Goal: Navigation & Orientation: Find specific page/section

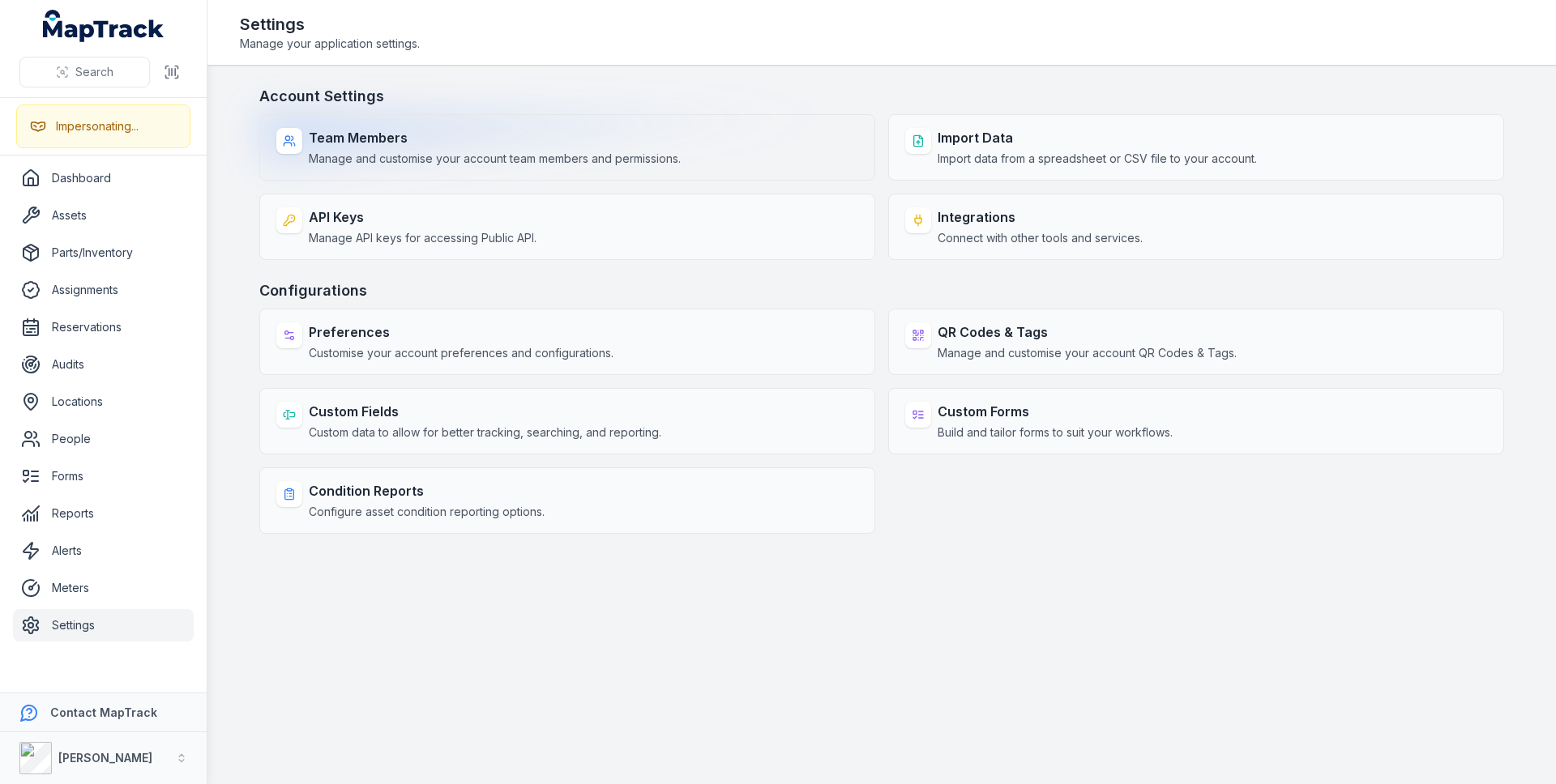
click at [427, 165] on span "Manage and customise your account team members and permissions." at bounding box center [494, 159] width 372 height 16
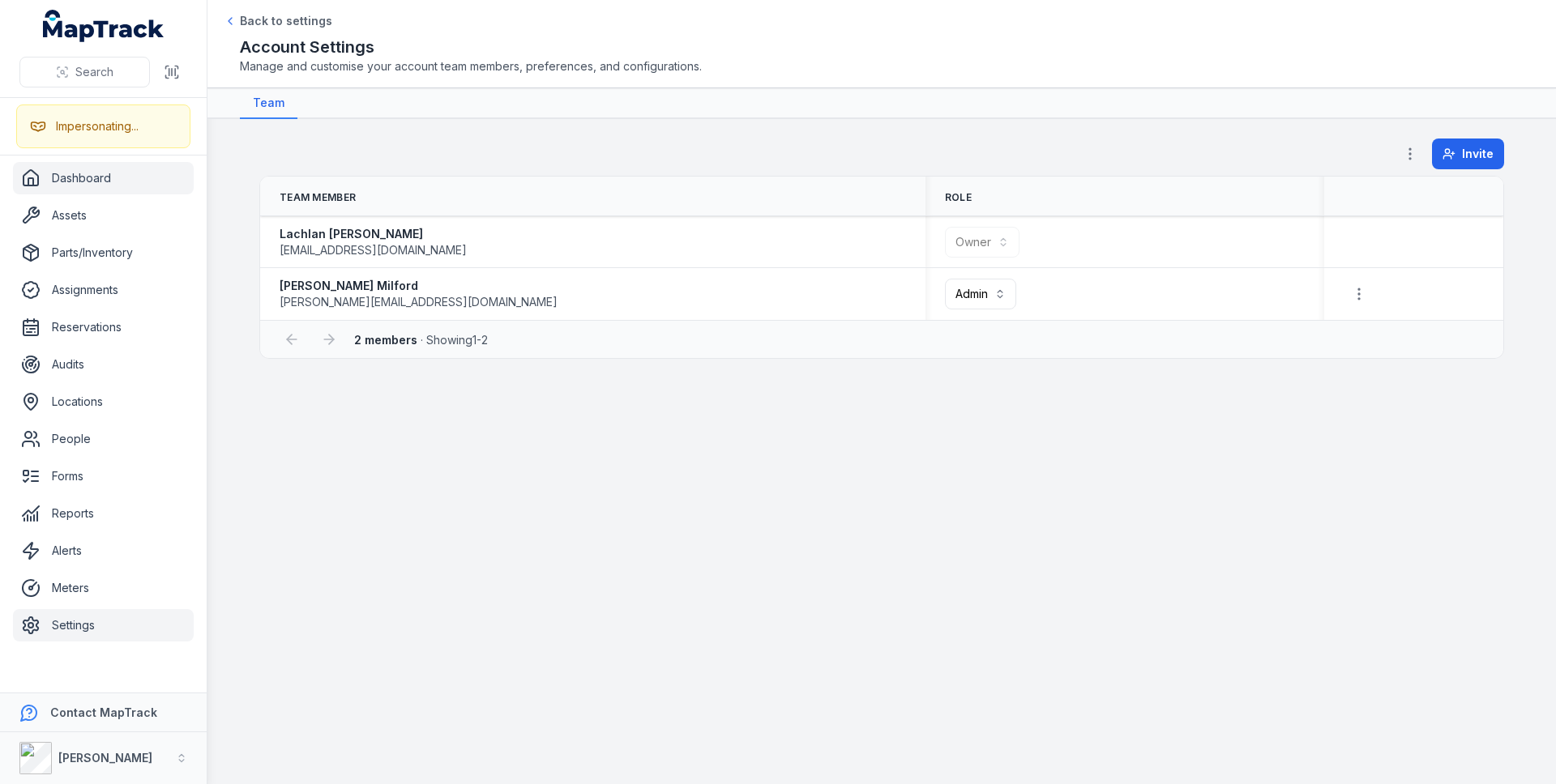
click at [123, 183] on link "Dashboard" at bounding box center [102, 177] width 180 height 33
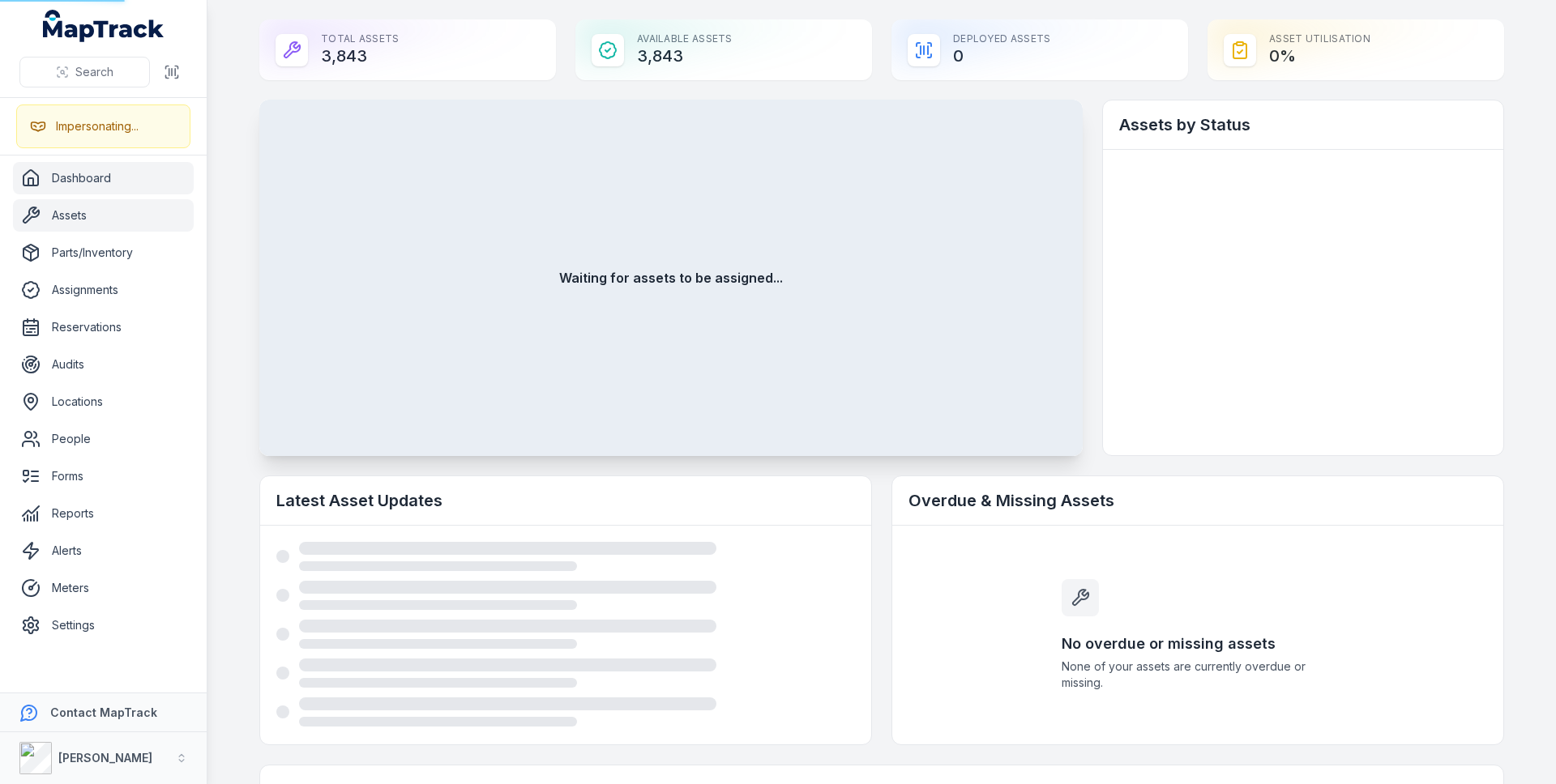
click at [116, 207] on link "Assets" at bounding box center [102, 215] width 180 height 33
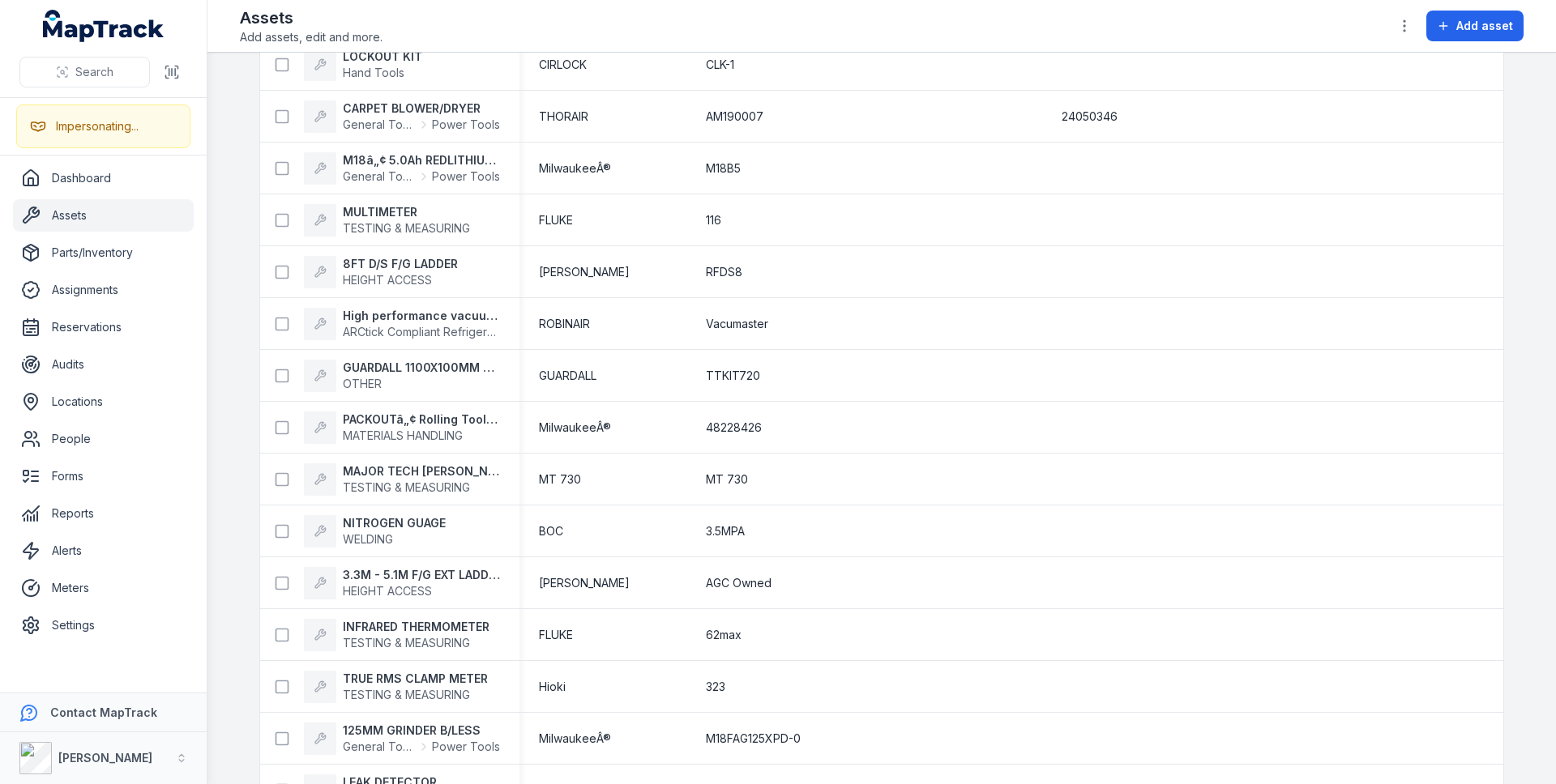
scroll to position [2380, 0]
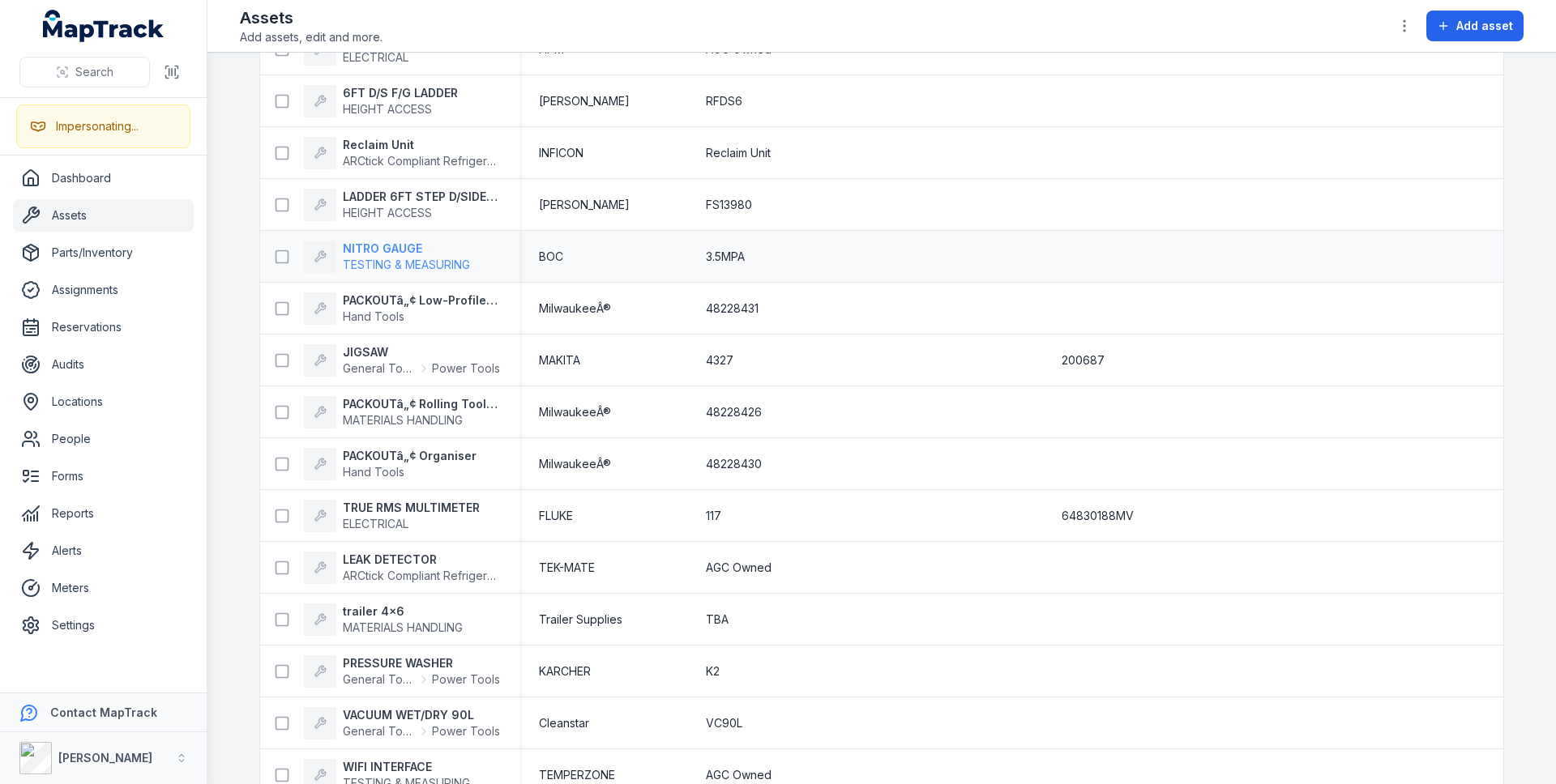
click at [383, 240] on strong "NITRO GAUGE" at bounding box center [406, 248] width 127 height 16
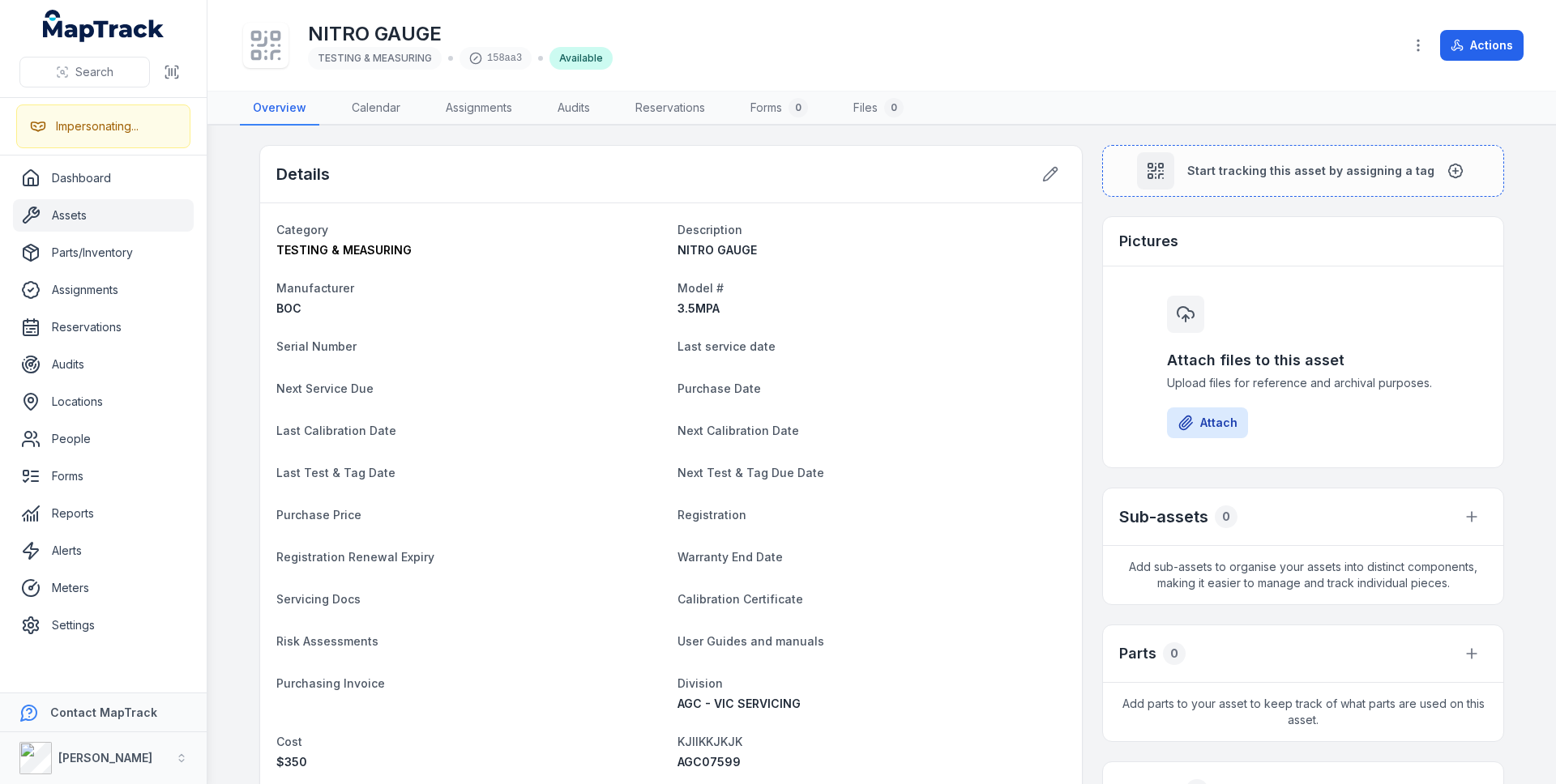
click at [99, 203] on link "Assets" at bounding box center [102, 215] width 180 height 33
click at [144, 217] on link "Assets" at bounding box center [102, 215] width 180 height 33
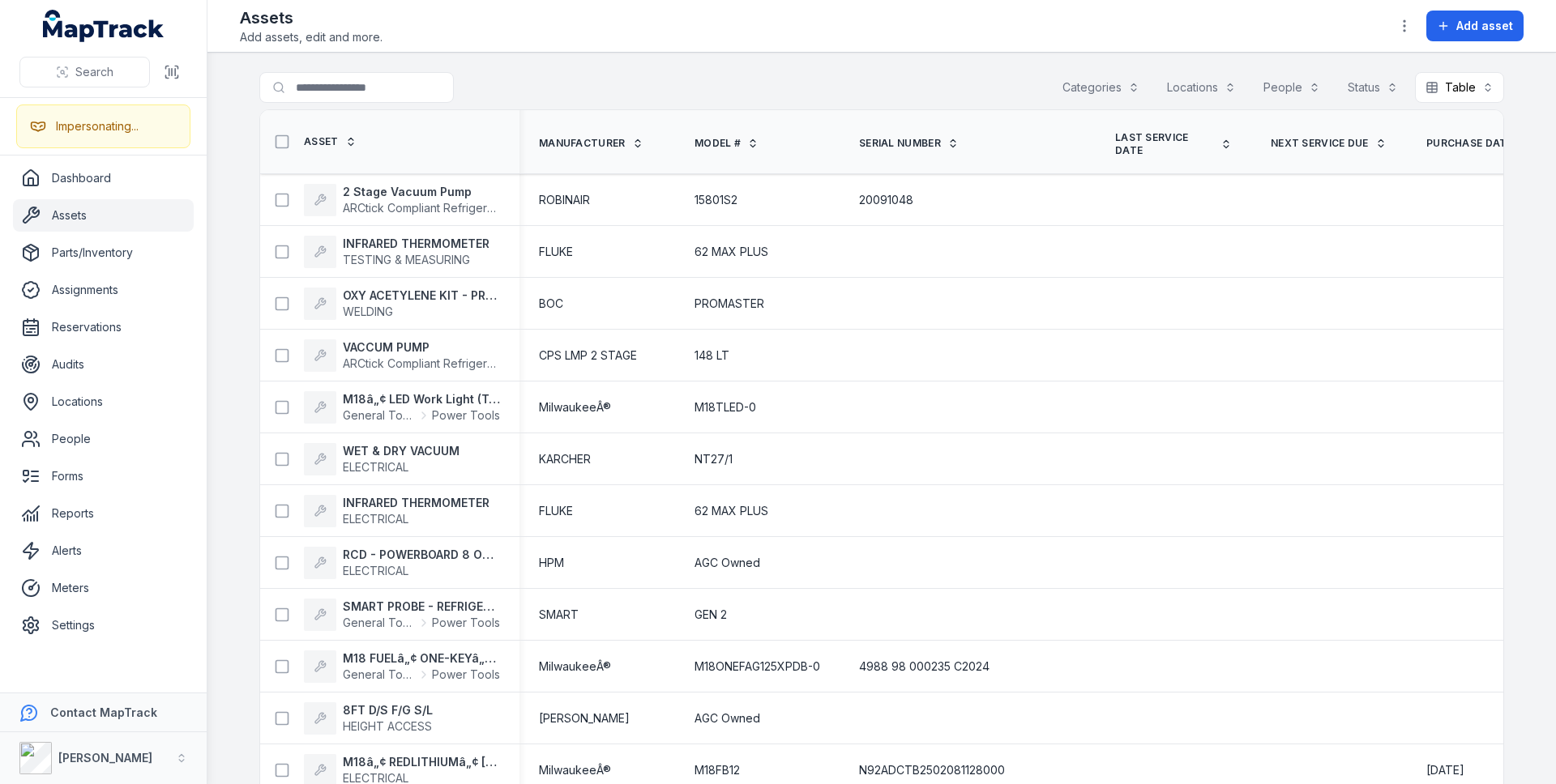
click at [1086, 92] on div "Categories" at bounding box center [1100, 87] width 98 height 31
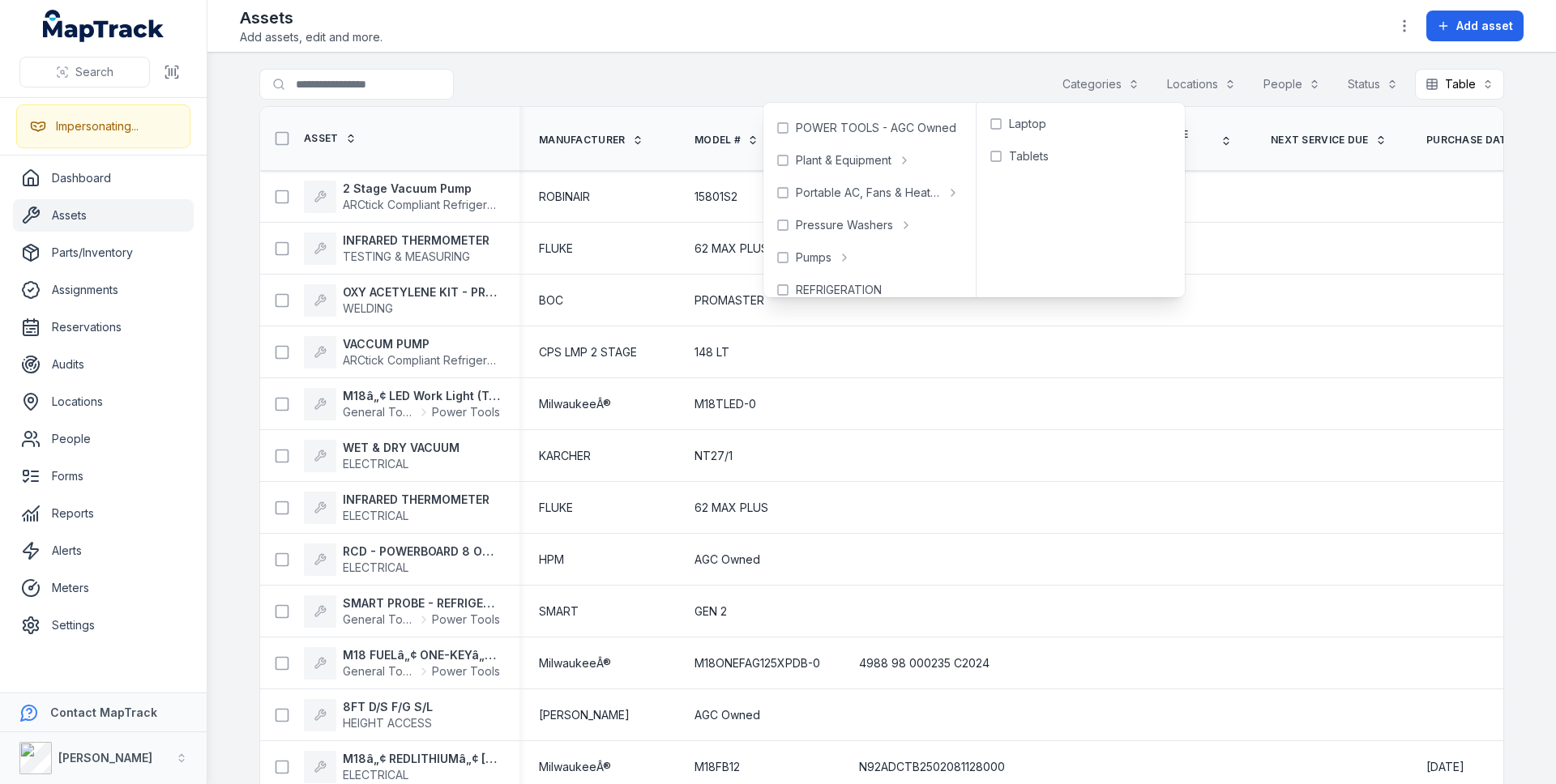
scroll to position [1183, 0]
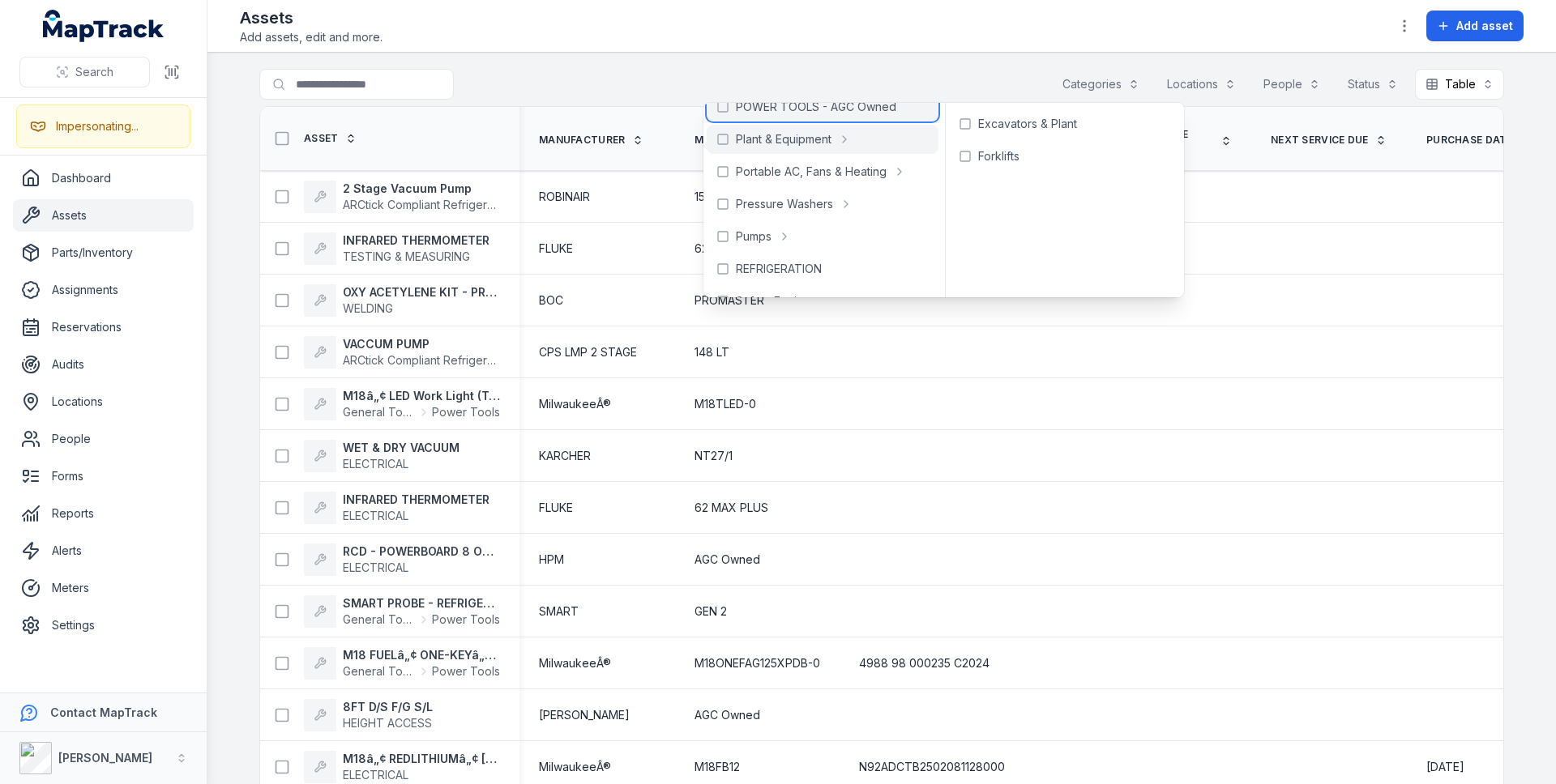
click at [822, 109] on span "POWER TOOLS - AGC Owned" at bounding box center [816, 106] width 161 height 16
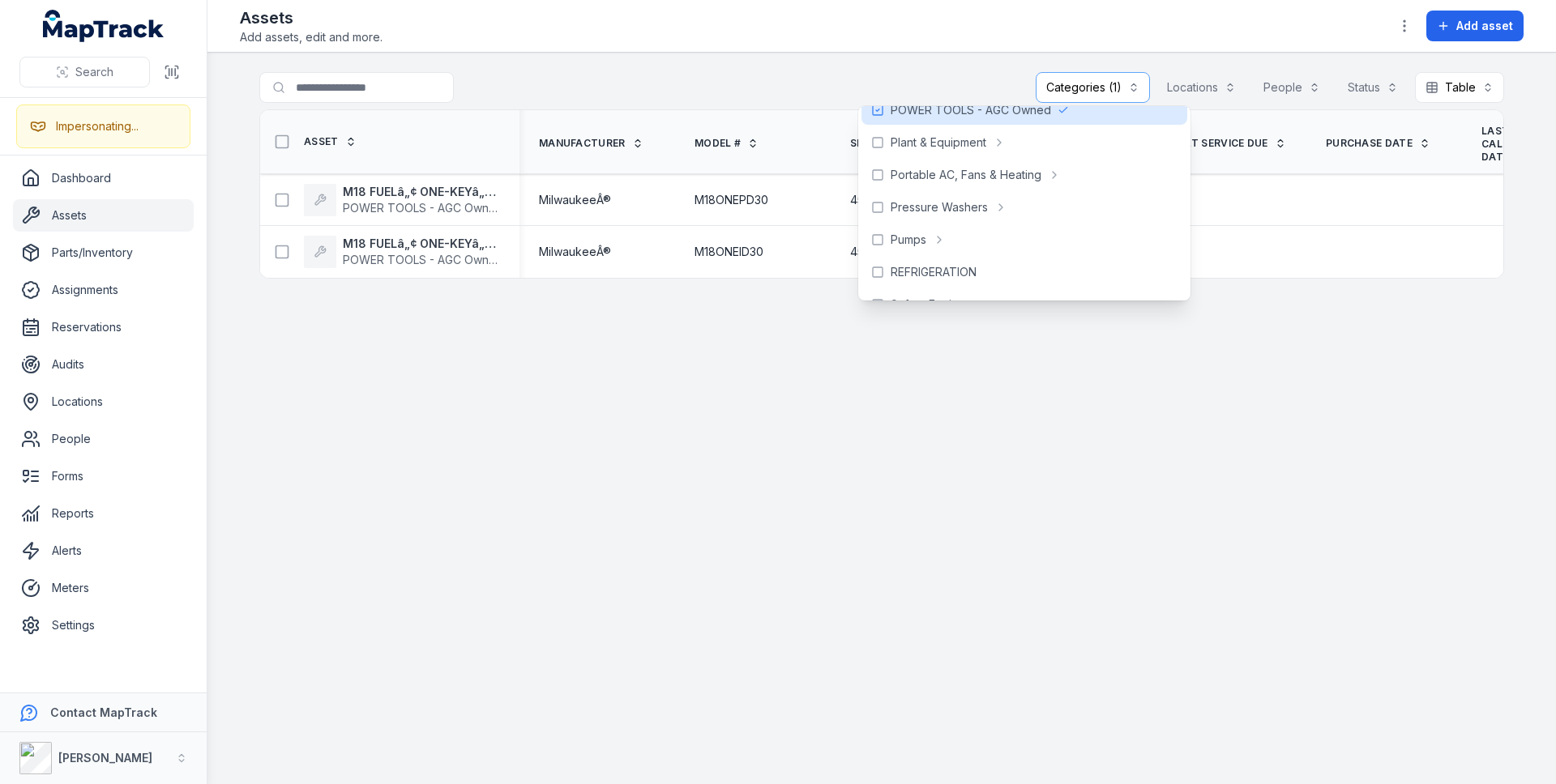
click at [594, 404] on main "**********" at bounding box center [881, 418] width 1348 height 731
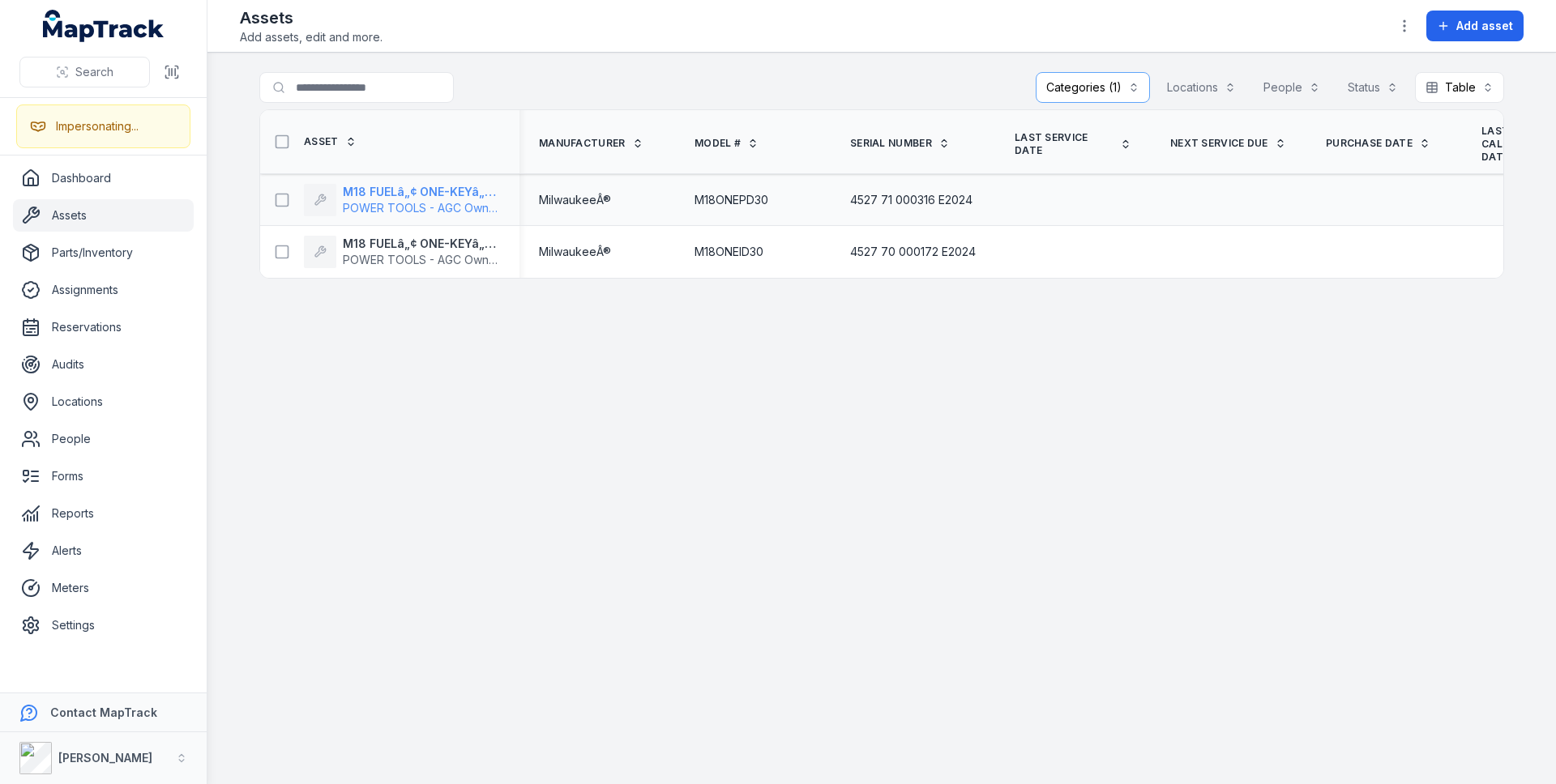
click at [453, 184] on strong "M18 FUELâ„¢ ONE-KEYâ„¢ 13mm Hammer Drill/Driver (Tool Only)" at bounding box center [422, 192] width 158 height 16
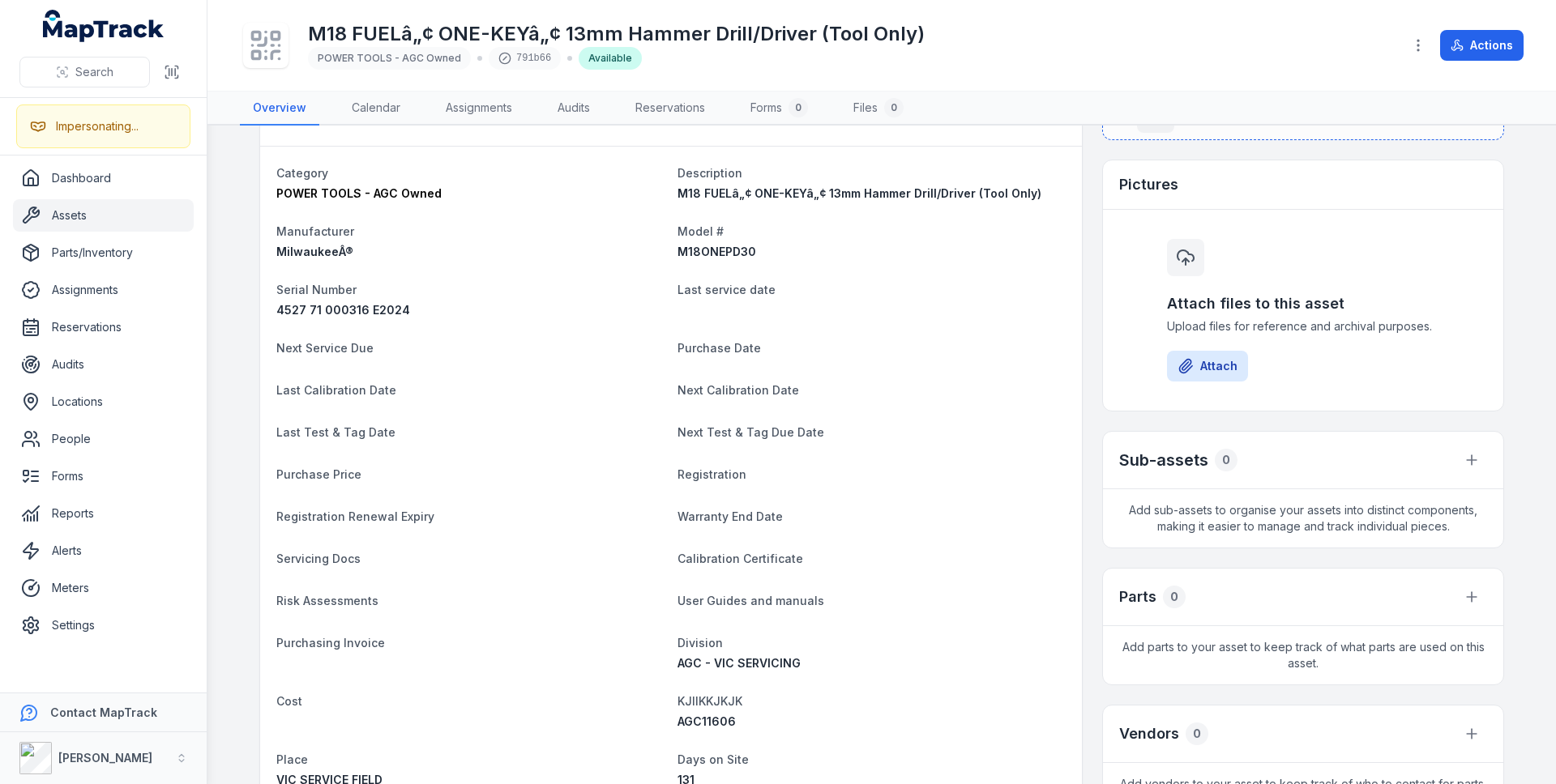
scroll to position [530, 0]
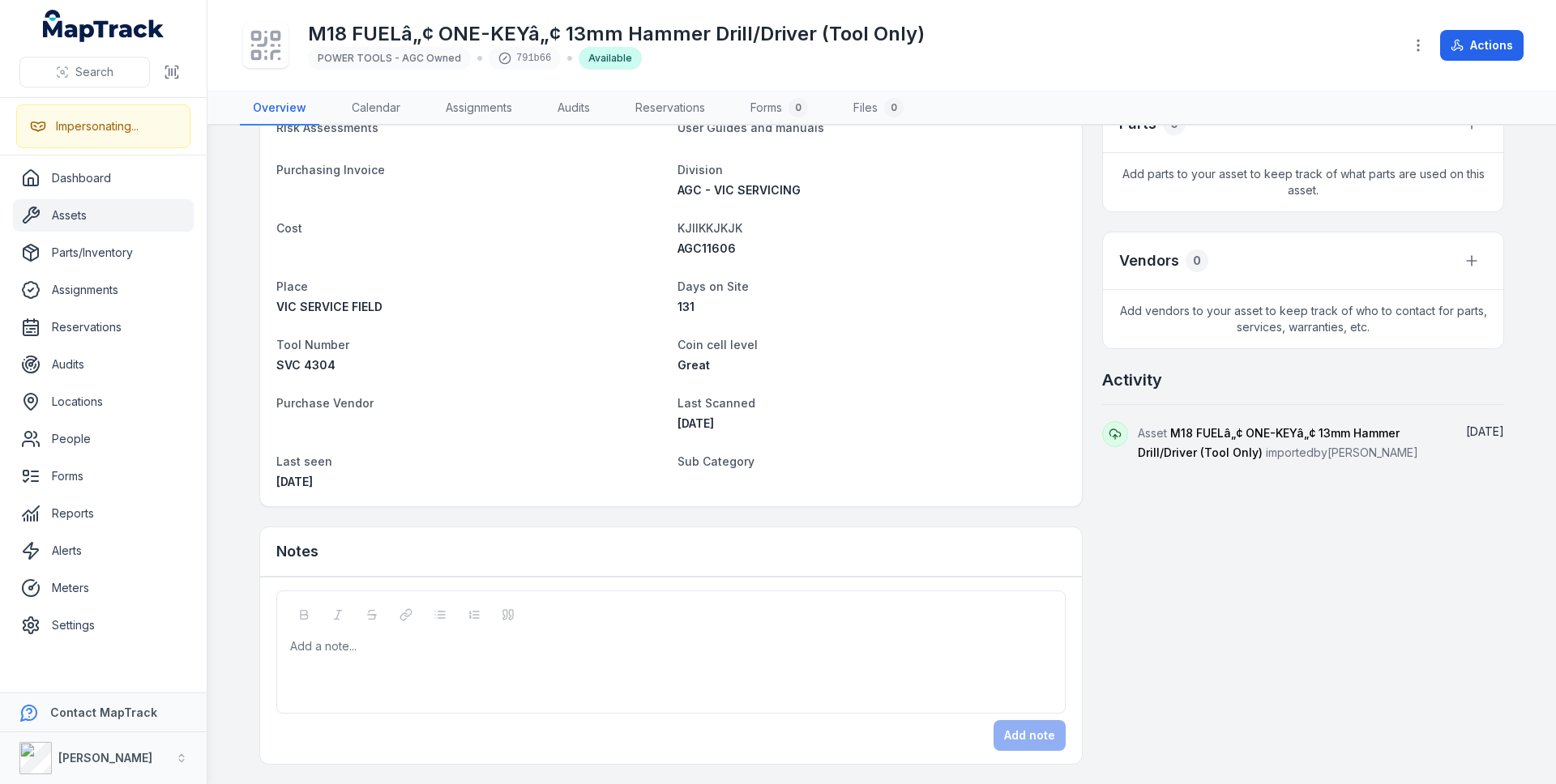
click at [57, 219] on link "Assets" at bounding box center [102, 215] width 180 height 33
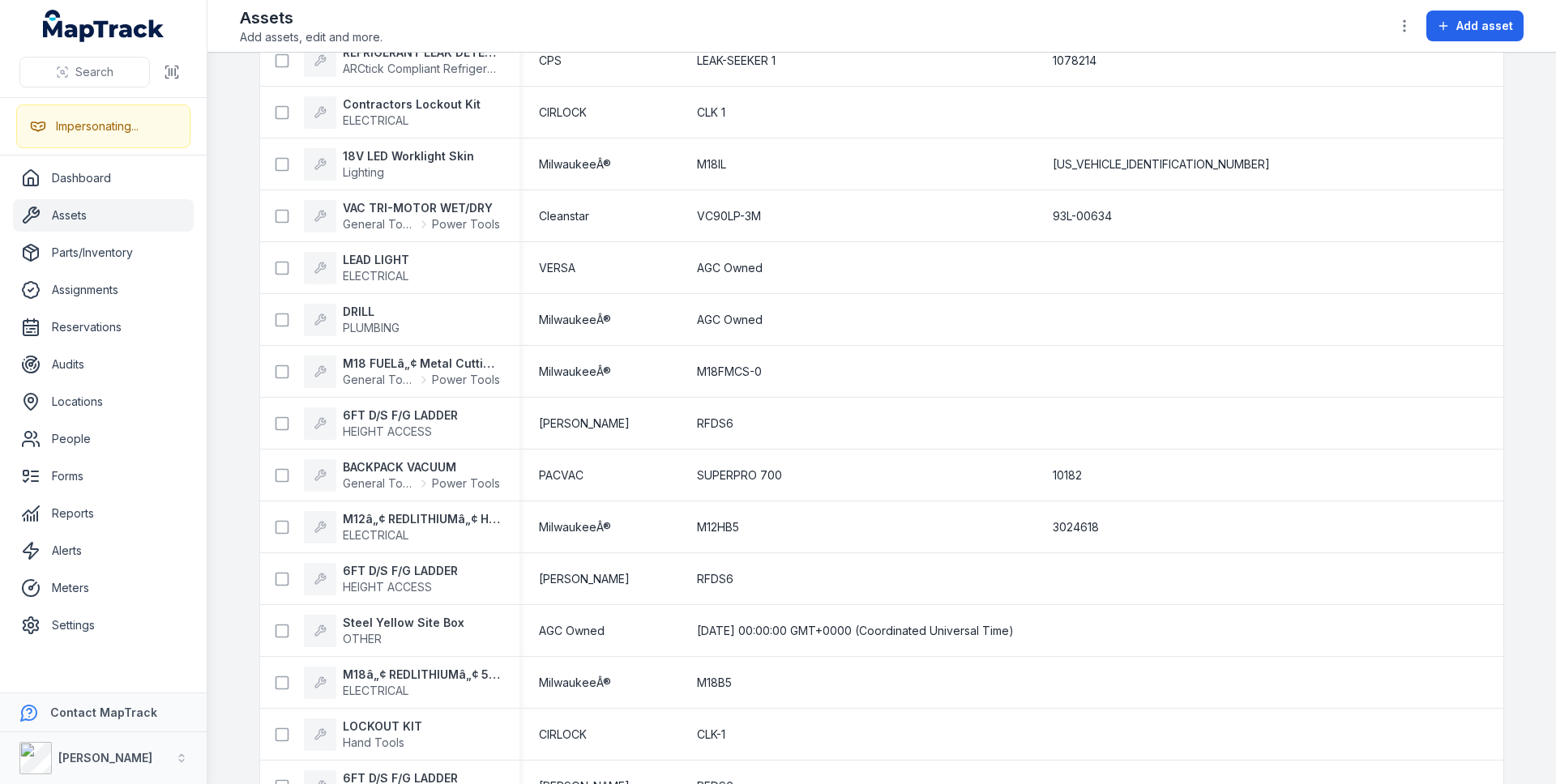
scroll to position [14952, 0]
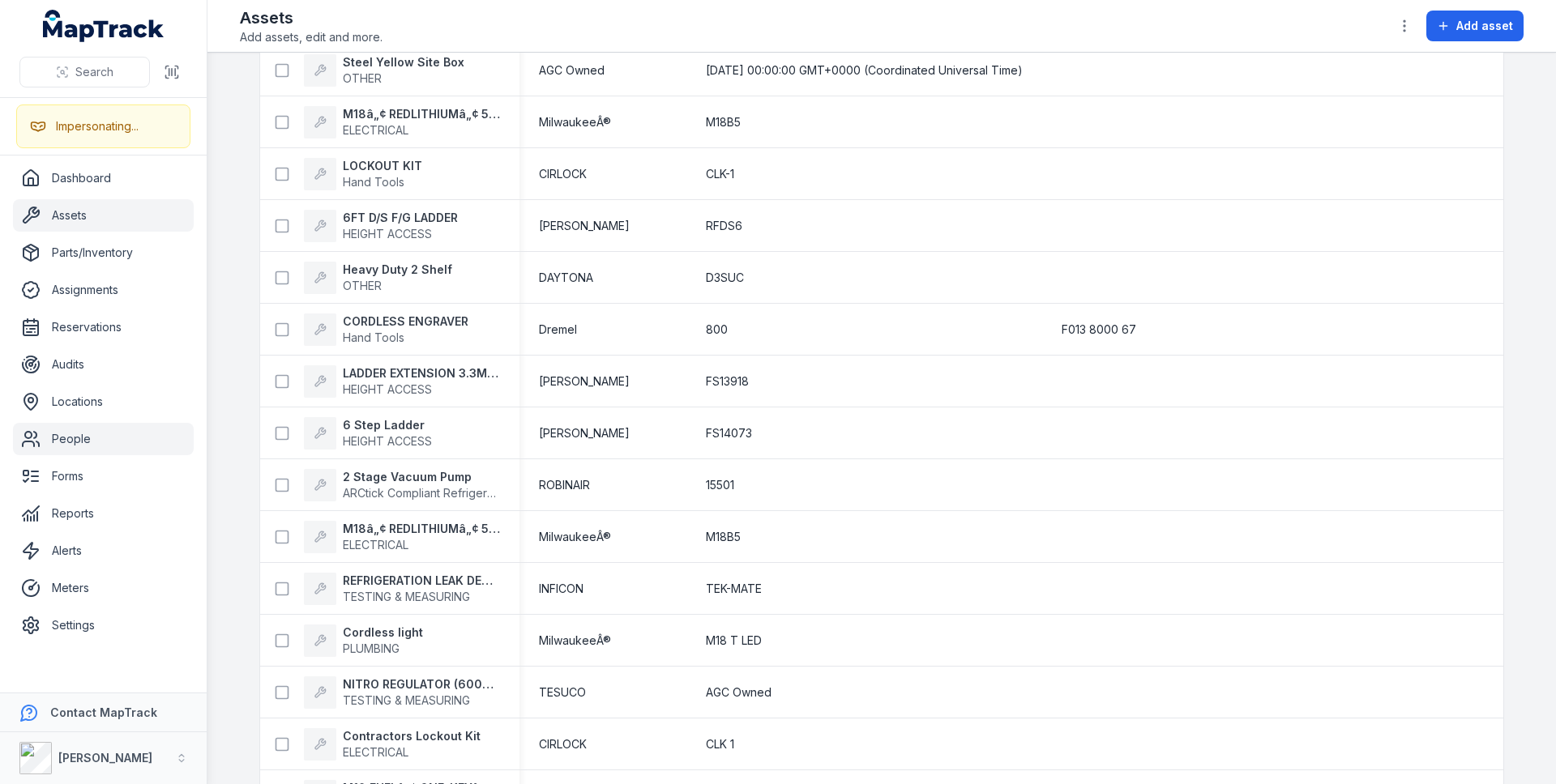
click at [75, 444] on link "People" at bounding box center [102, 438] width 180 height 33
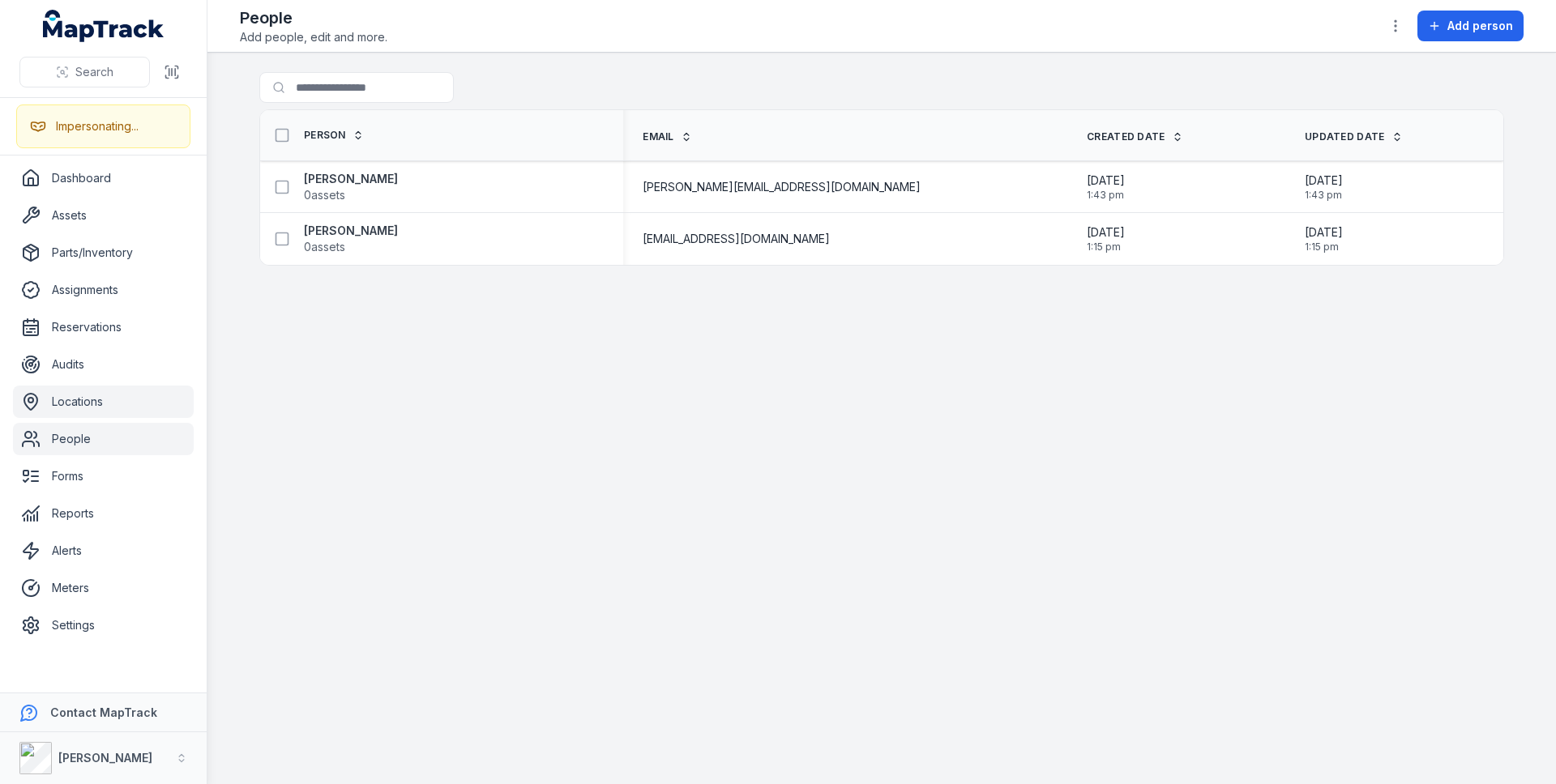
click at [110, 399] on link "Locations" at bounding box center [102, 401] width 180 height 33
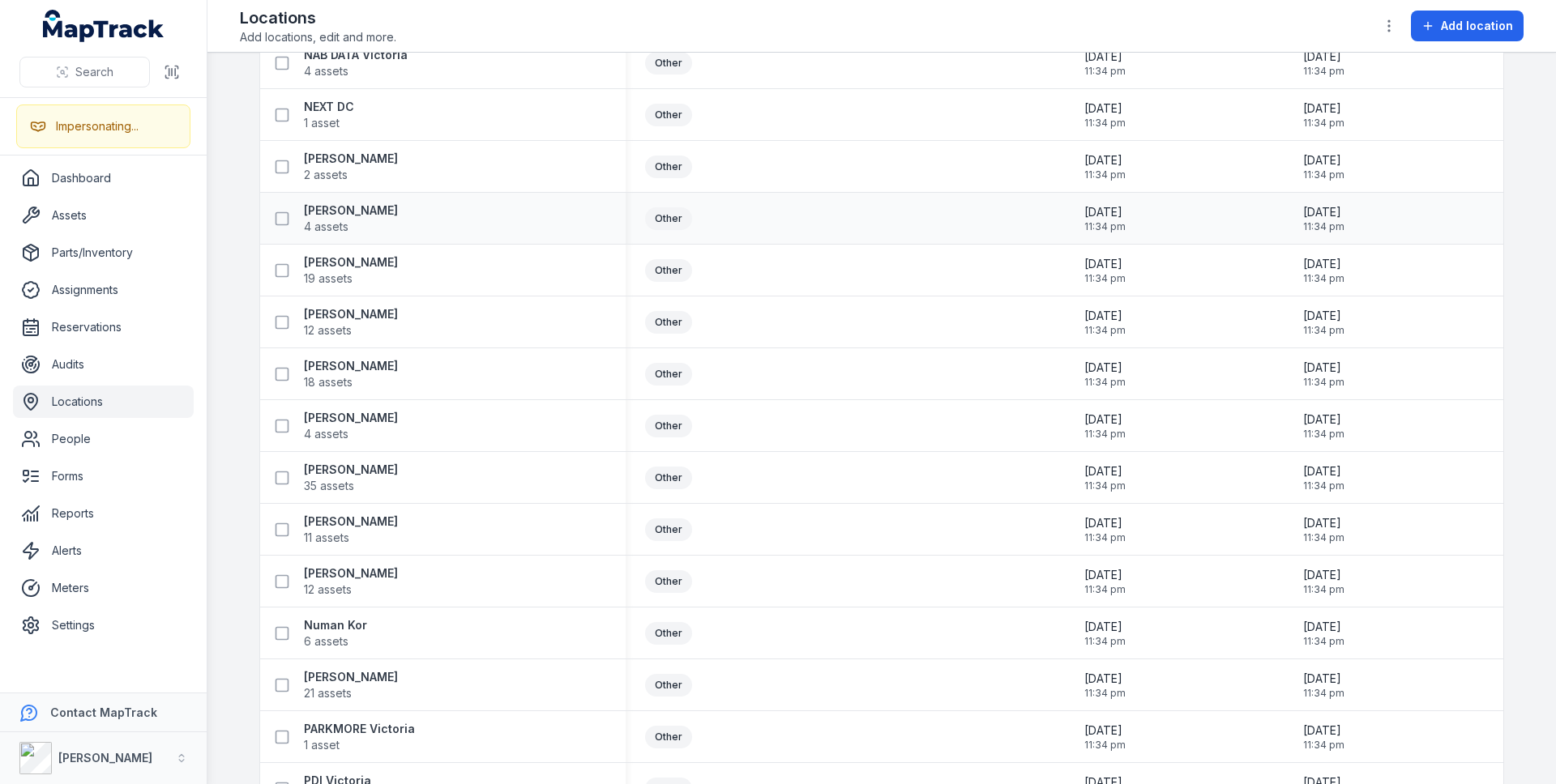
scroll to position [9763, 0]
click at [310, 211] on strong "[PERSON_NAME]" at bounding box center [350, 211] width 94 height 16
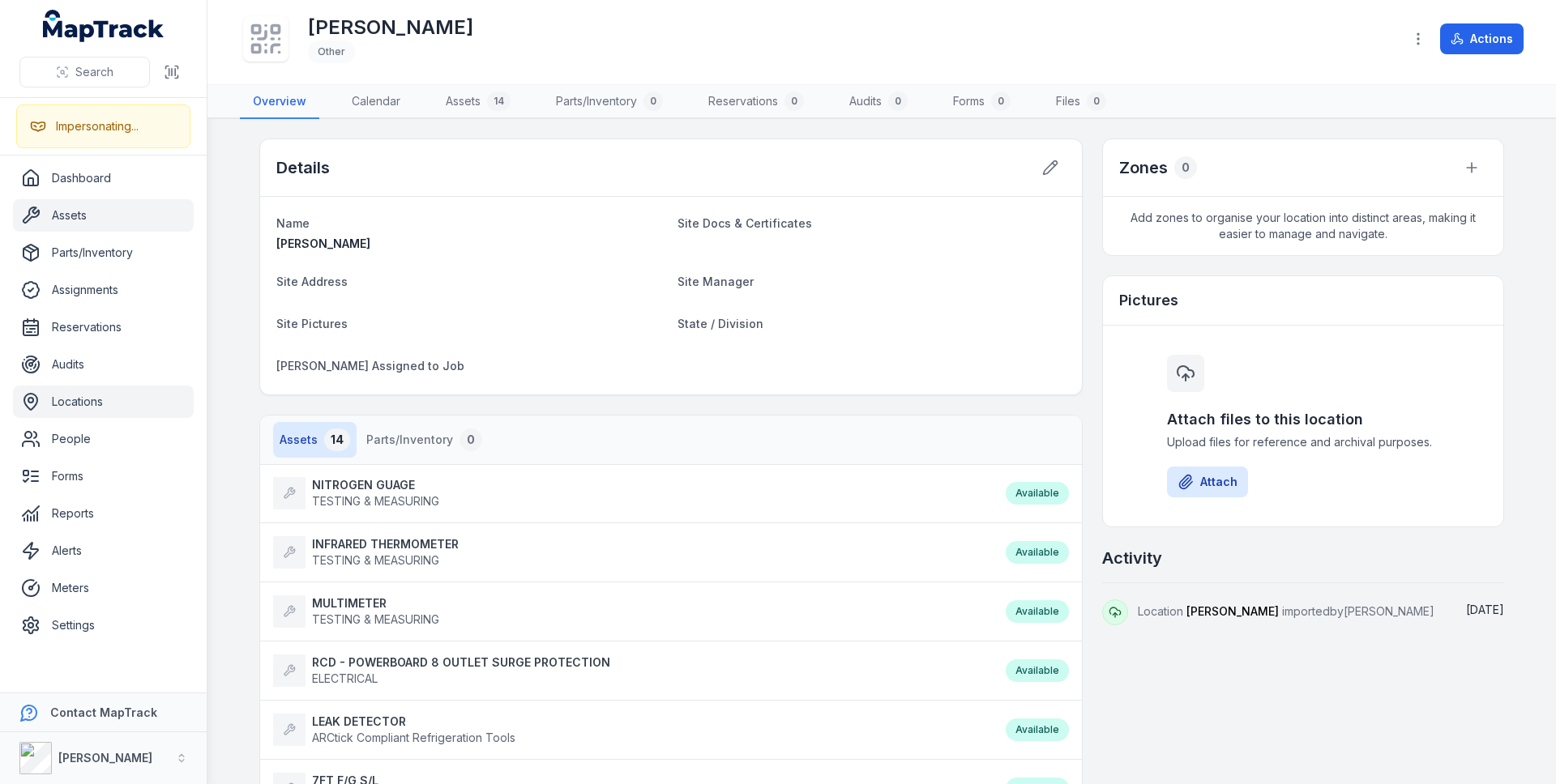
click at [93, 230] on link "Assets" at bounding box center [102, 215] width 180 height 33
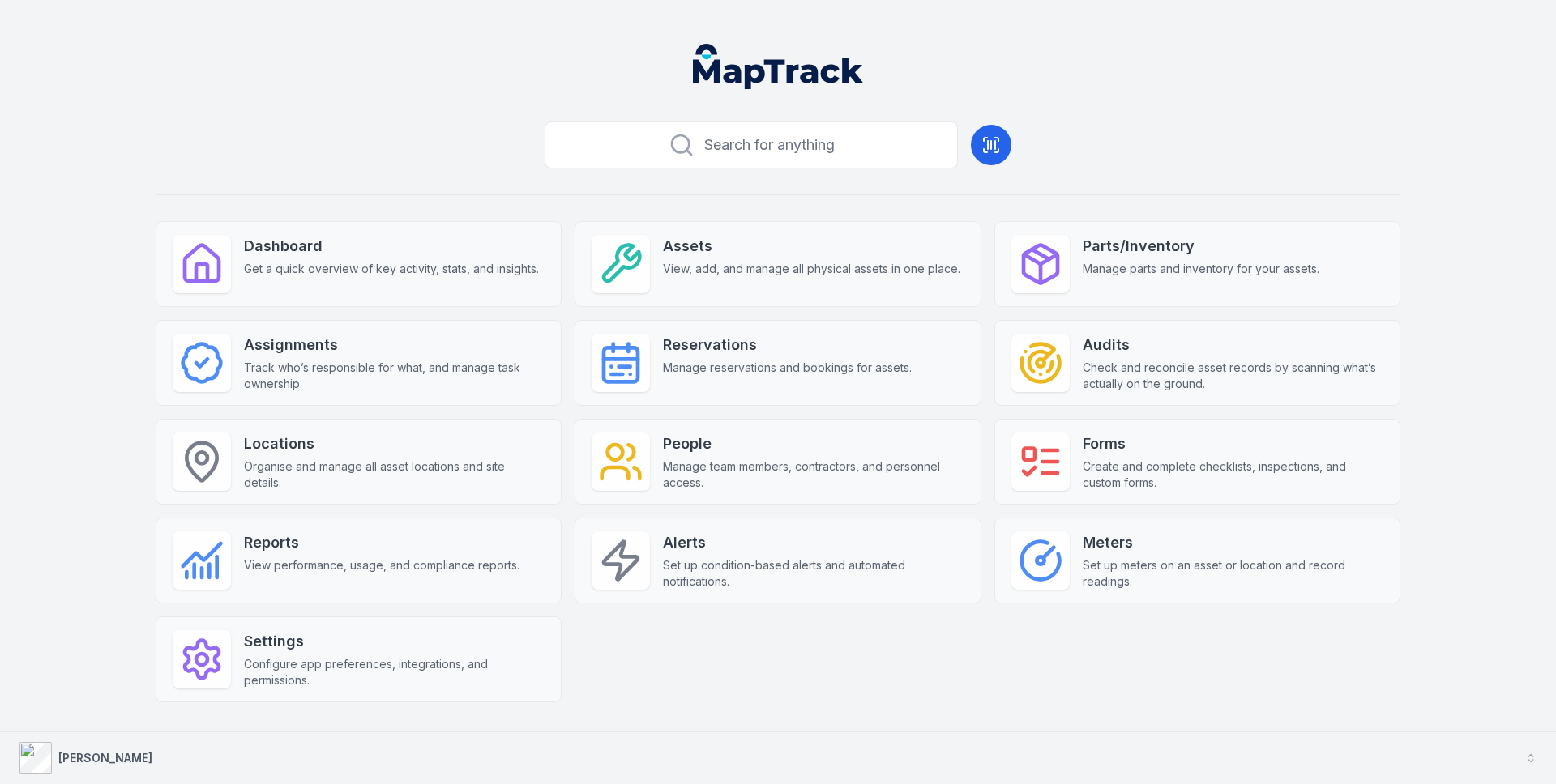
click at [18, 755] on button "[PERSON_NAME]" at bounding box center [778, 757] width 1556 height 52
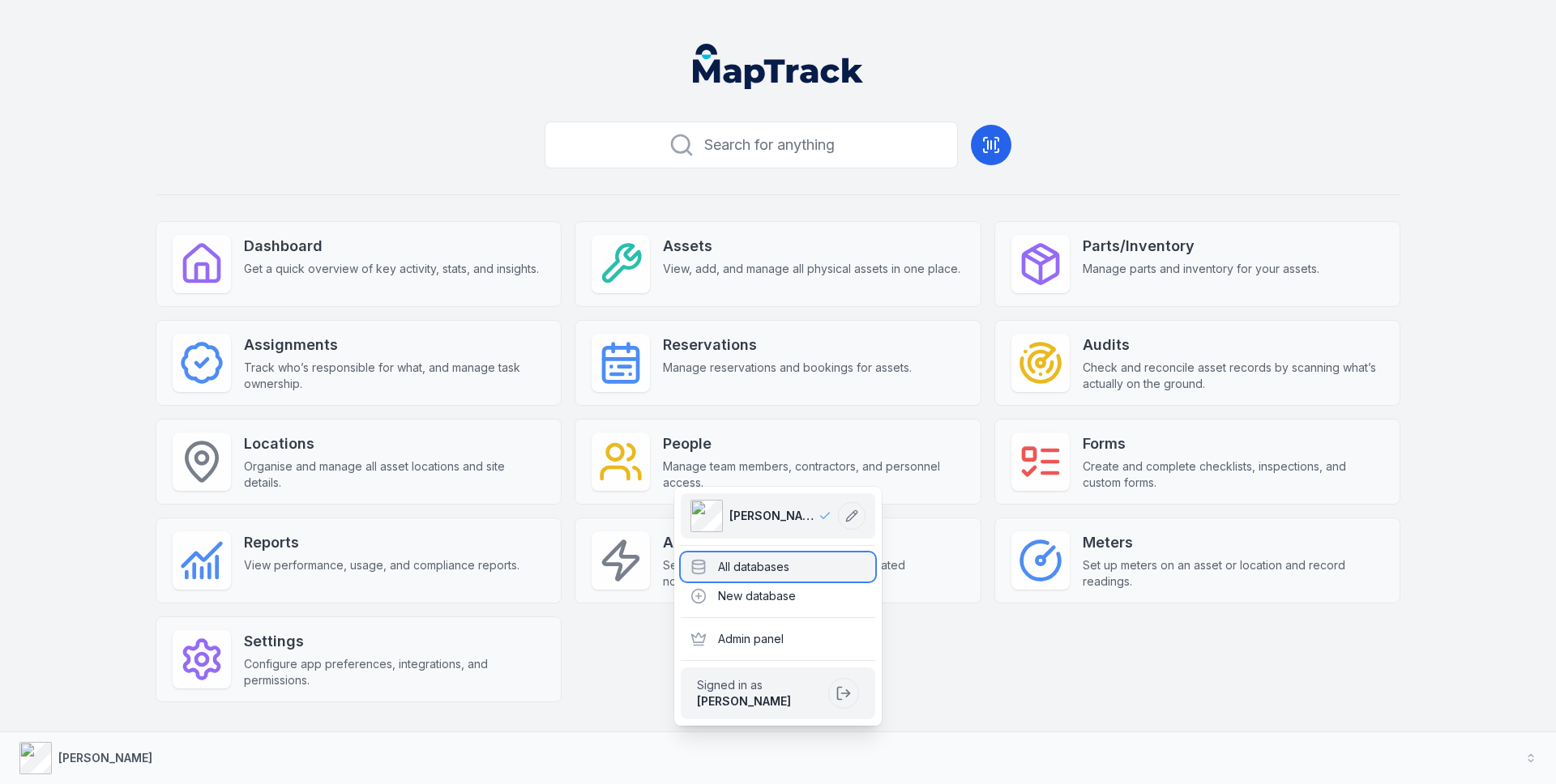
click at [819, 567] on div "All databases" at bounding box center [778, 567] width 194 height 30
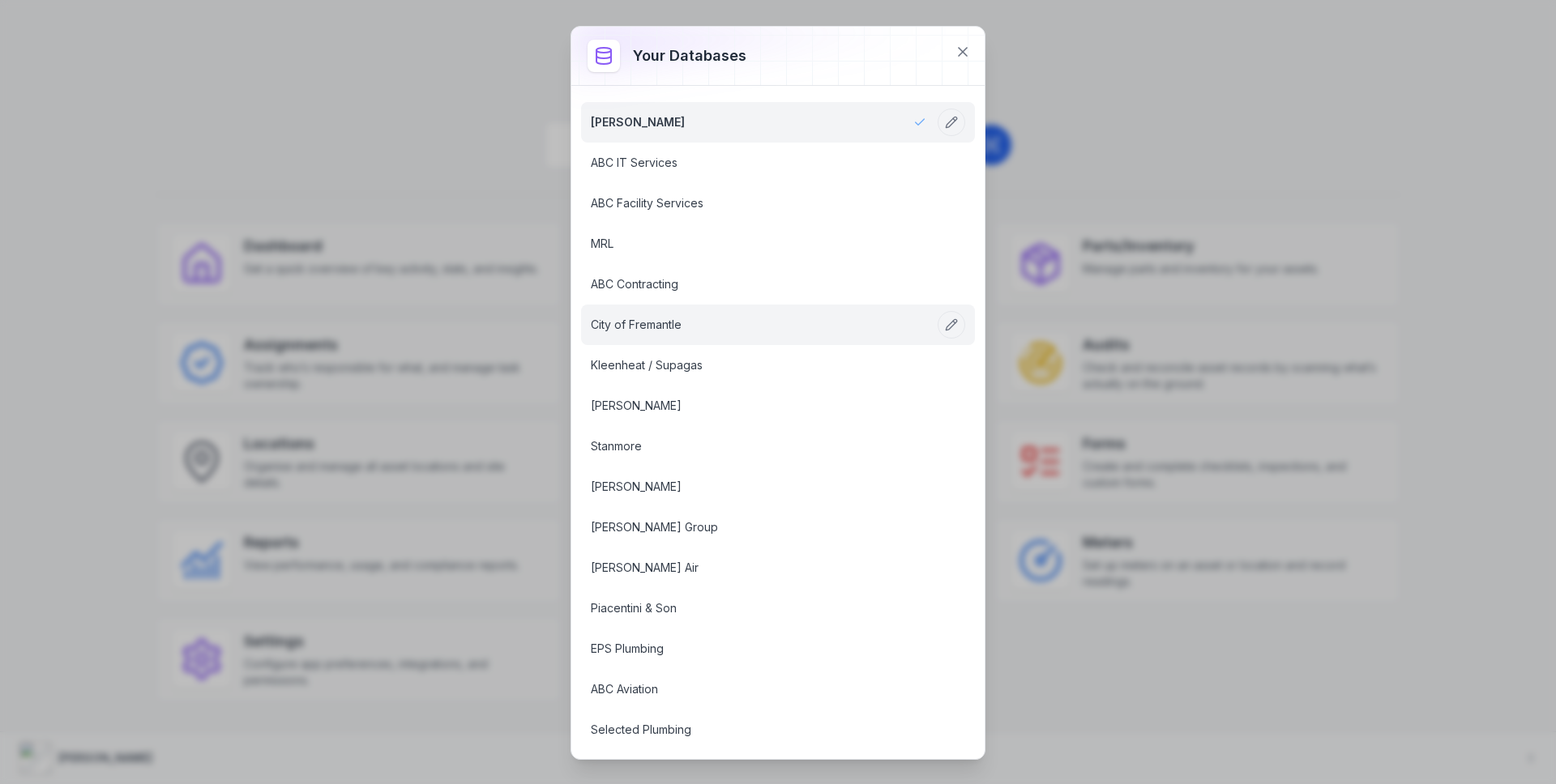
click at [622, 319] on link "City of Fremantle" at bounding box center [758, 324] width 335 height 16
